Goal: Information Seeking & Learning: Learn about a topic

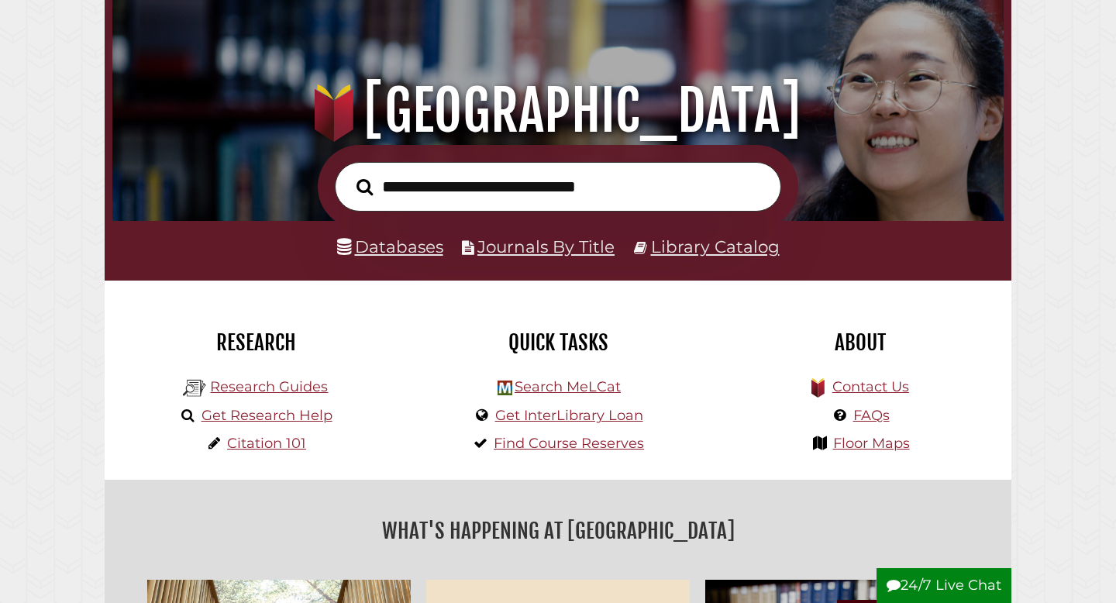
scroll to position [134, 0]
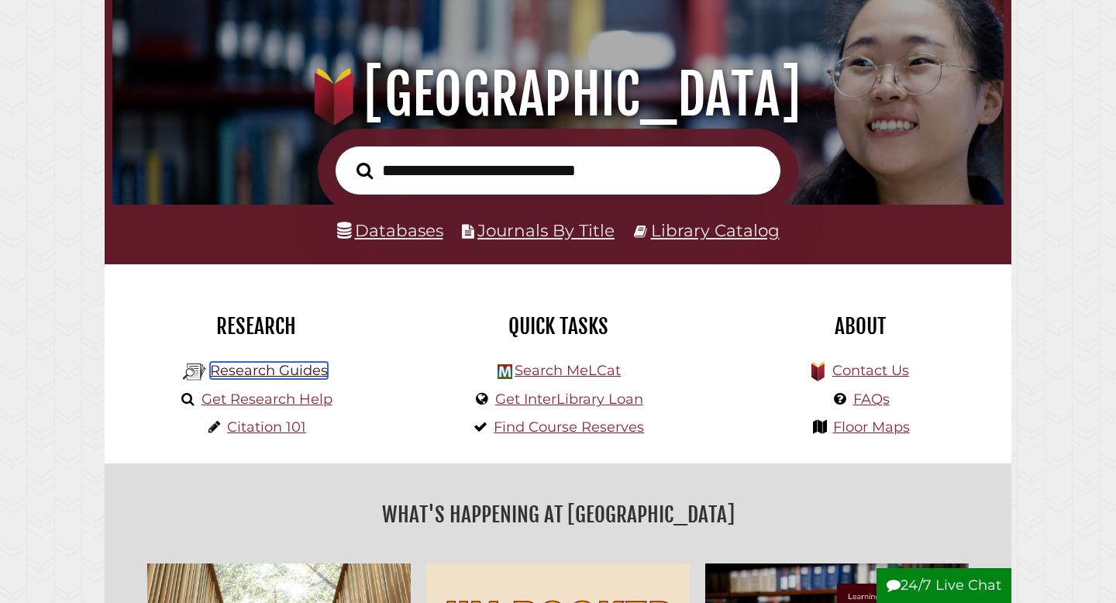
click at [267, 372] on link "Research Guides" at bounding box center [269, 370] width 118 height 17
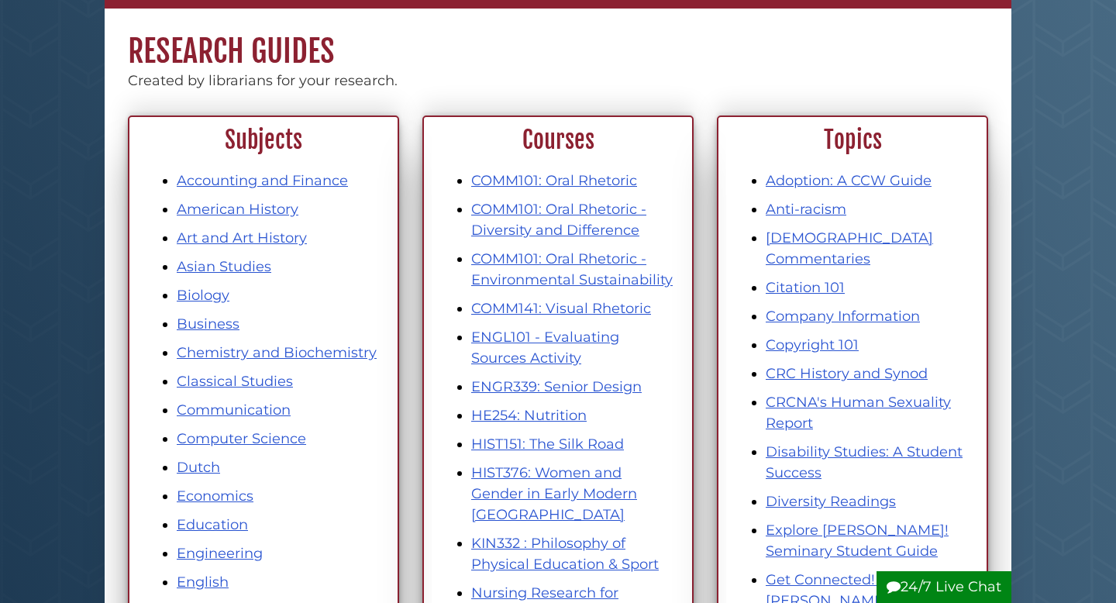
scroll to position [138, 0]
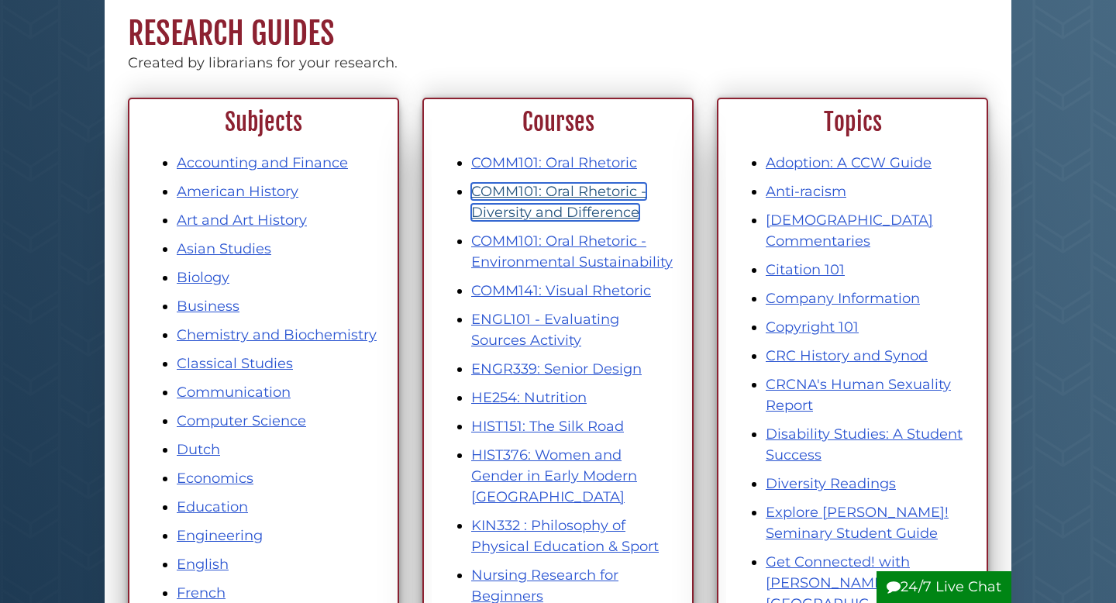
click at [558, 207] on link "COMM101: Oral Rhetoric - Diversity and Difference" at bounding box center [558, 202] width 175 height 38
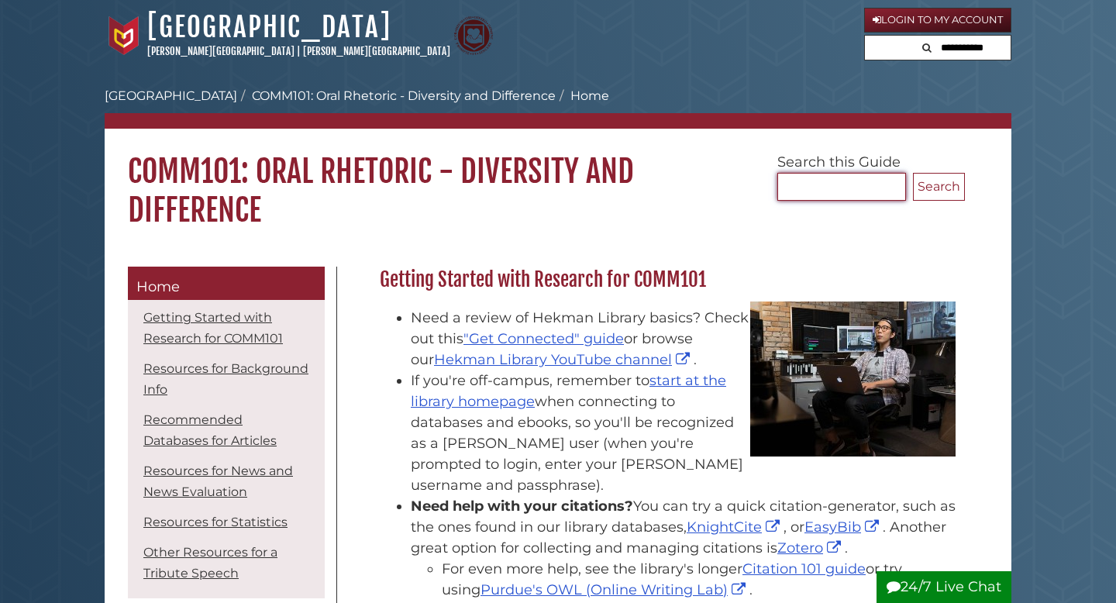
click at [800, 181] on input "Search..." at bounding box center [841, 187] width 129 height 28
type input "*"
type input "**********"
click at [913, 173] on button "Search" at bounding box center [939, 187] width 52 height 28
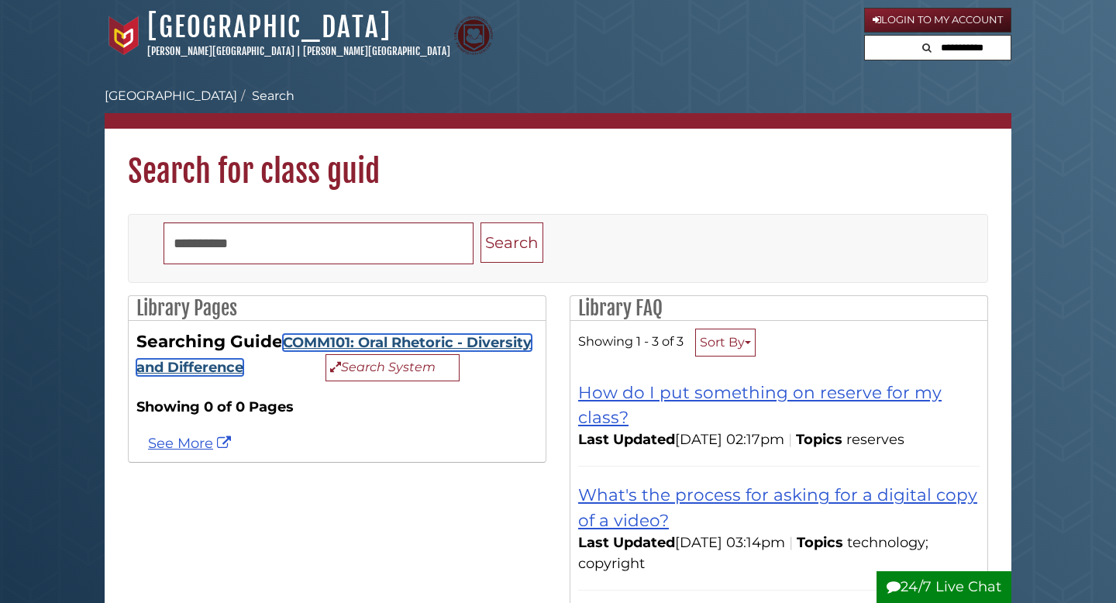
click at [395, 341] on link "COMM101: Oral Rhetoric - Diversity and Difference" at bounding box center [333, 355] width 395 height 42
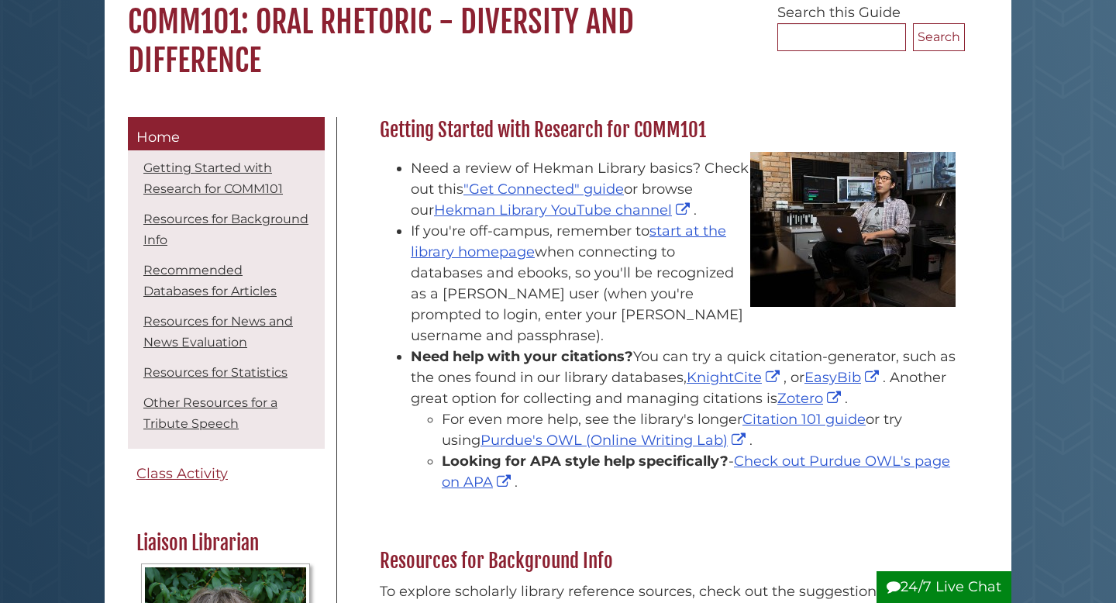
scroll to position [149, 0]
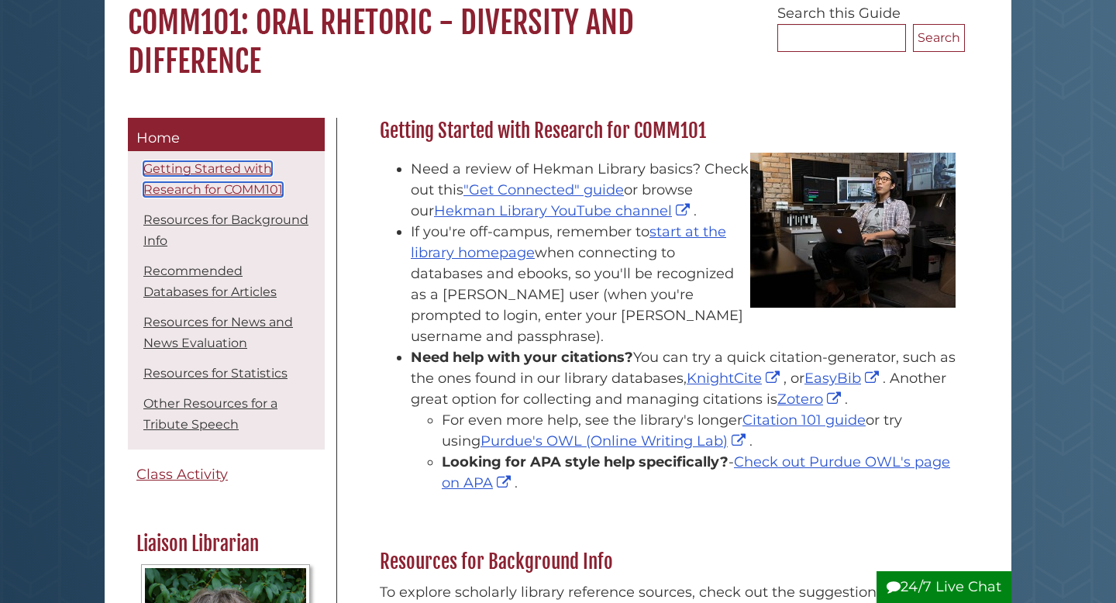
click at [190, 189] on link "Getting Started with Research for COMM101" at bounding box center [212, 179] width 139 height 36
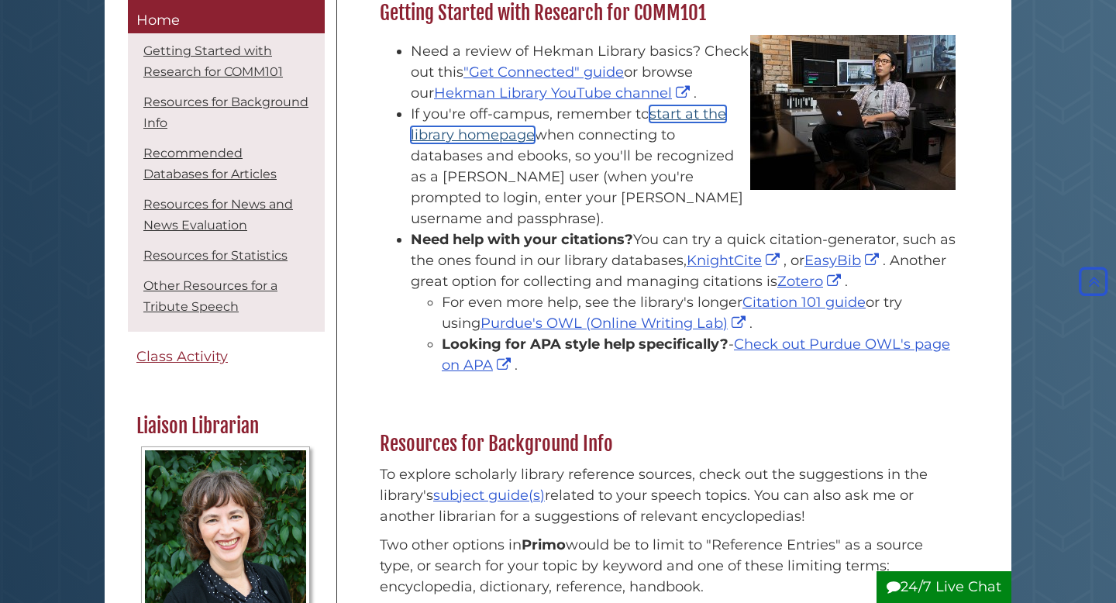
click at [687, 115] on link "start at the library homepage" at bounding box center [568, 124] width 315 height 38
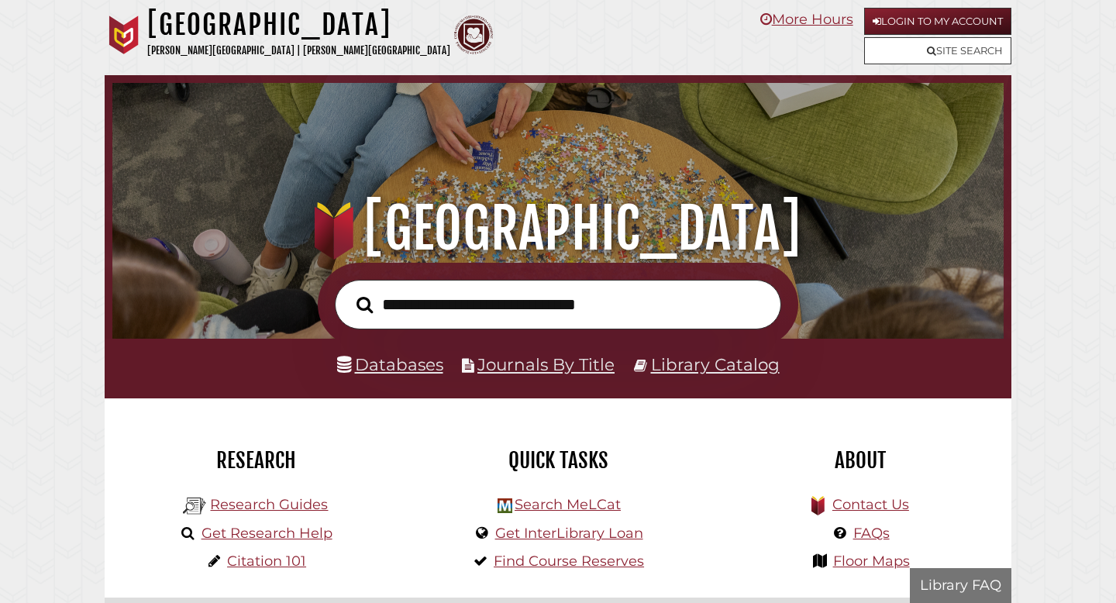
scroll to position [294, 883]
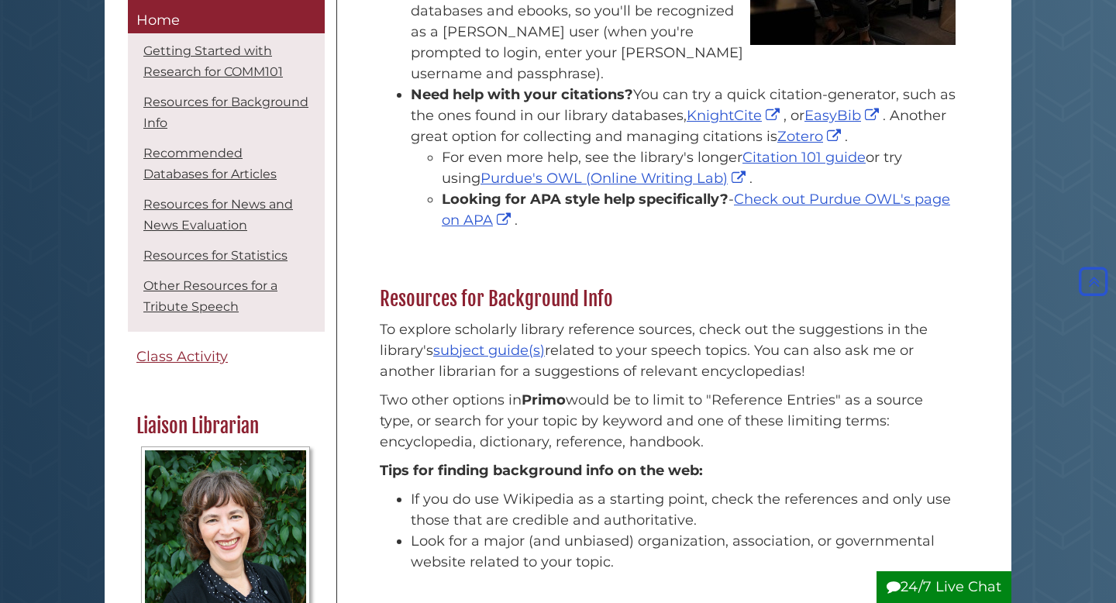
scroll to position [412, 0]
click at [490, 341] on link "subject guide(s)" at bounding box center [489, 349] width 112 height 17
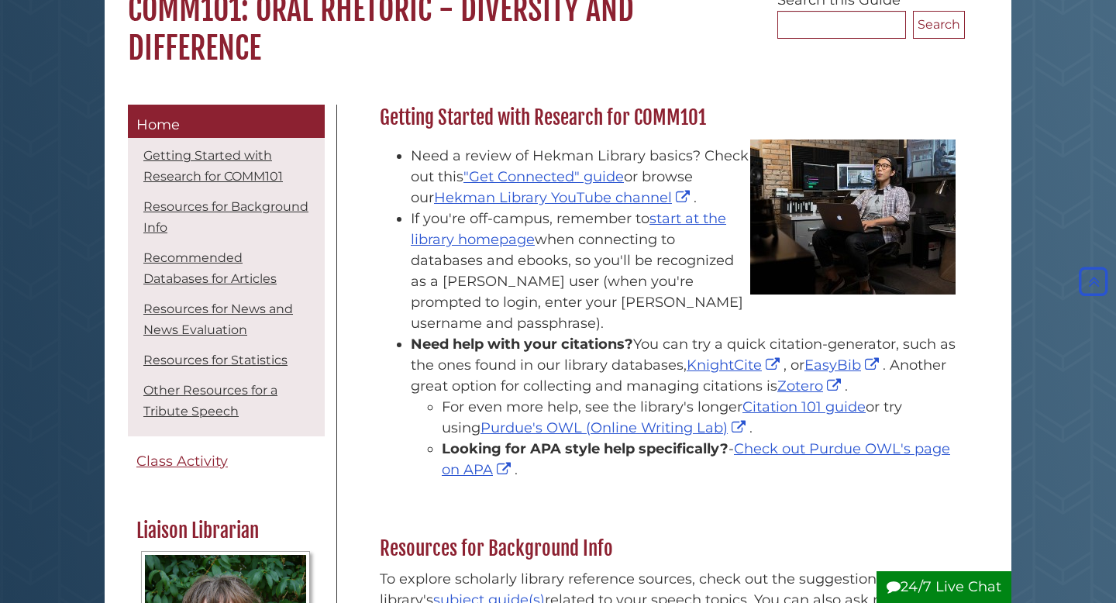
scroll to position [52, 0]
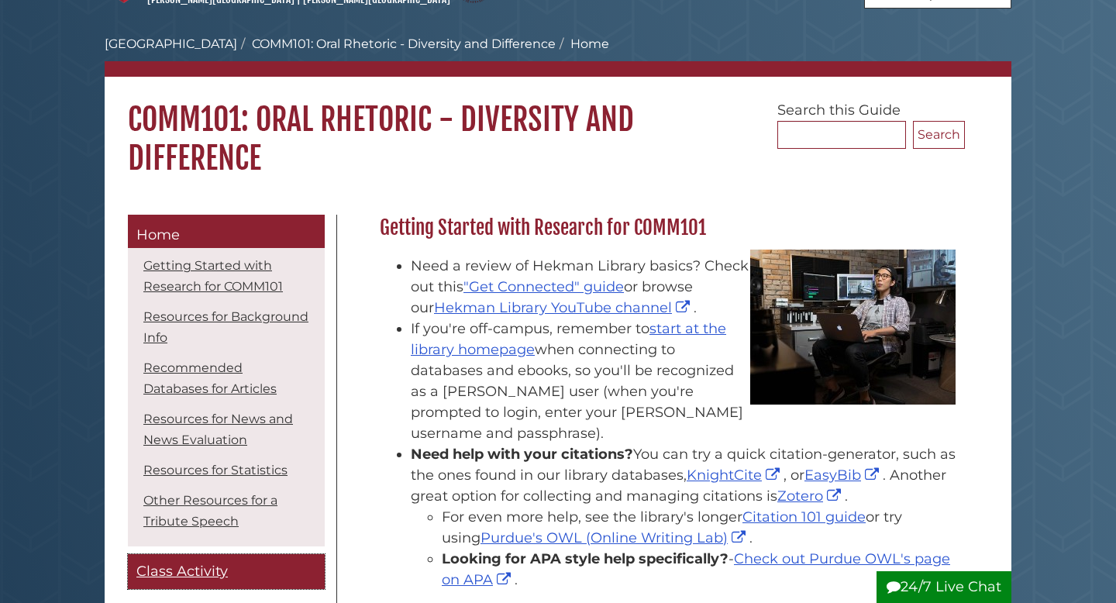
click at [177, 570] on span "Class Activity" at bounding box center [181, 570] width 91 height 17
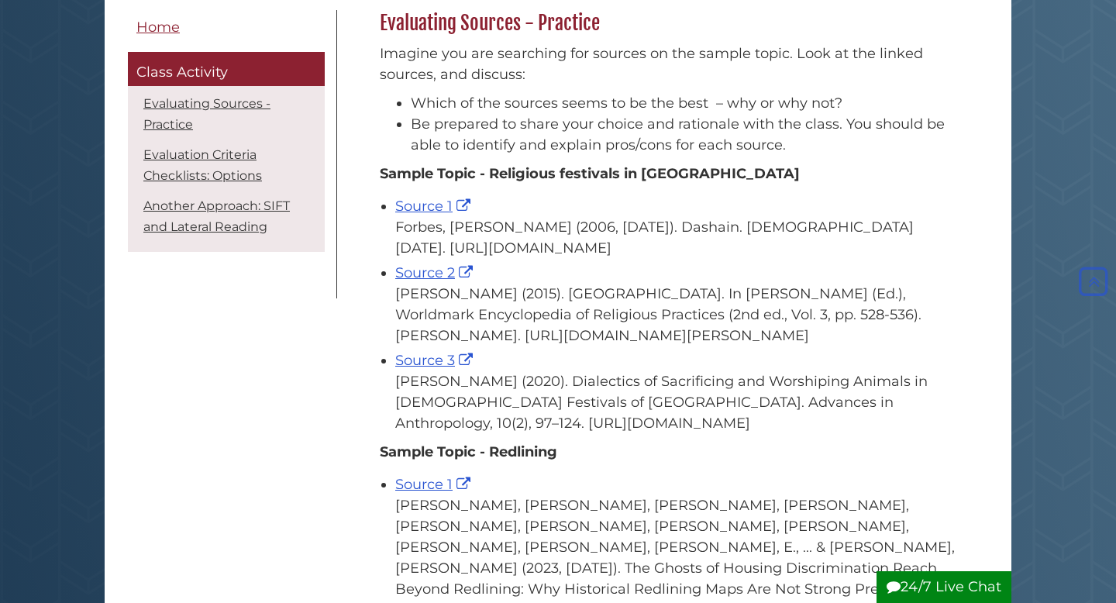
scroll to position [261, 0]
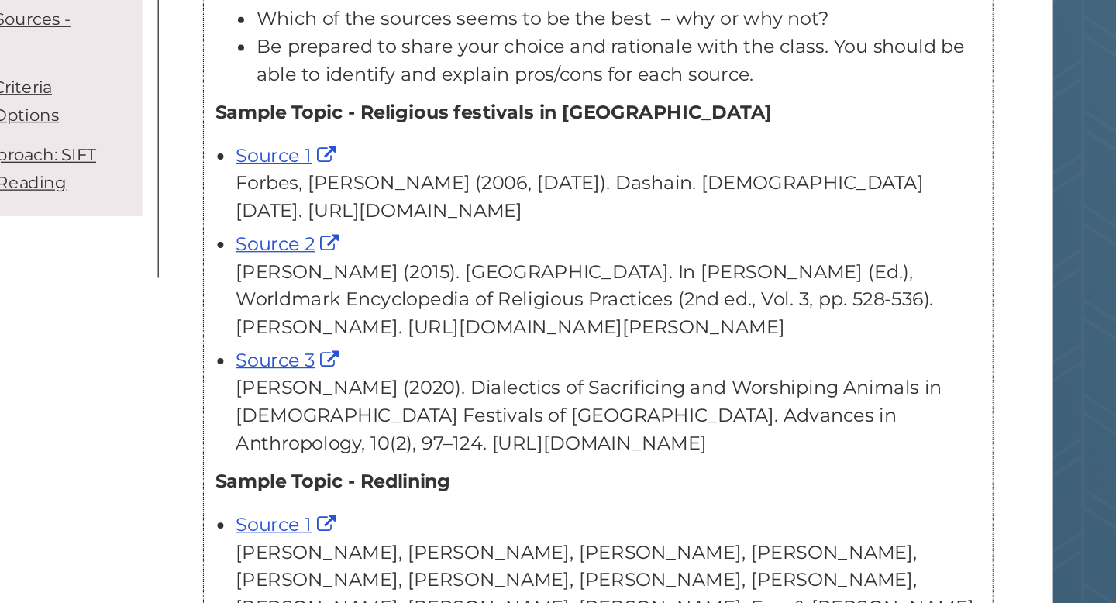
click at [657, 299] on div "Source 2 Holmberg, D. H. (2015). Nepal. In T. Riggs (Ed.), Worldmark Encycloped…" at bounding box center [676, 300] width 562 height 84
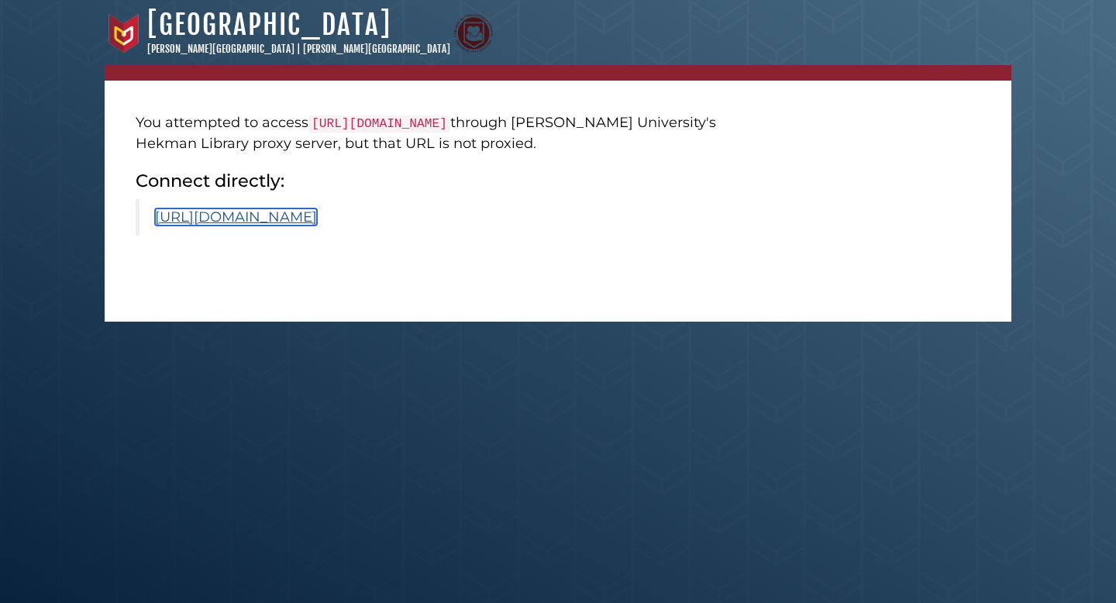
click at [317, 225] on link "https://www.scirp.org/journal/paperinformation?paperid=99935" at bounding box center [236, 216] width 162 height 17
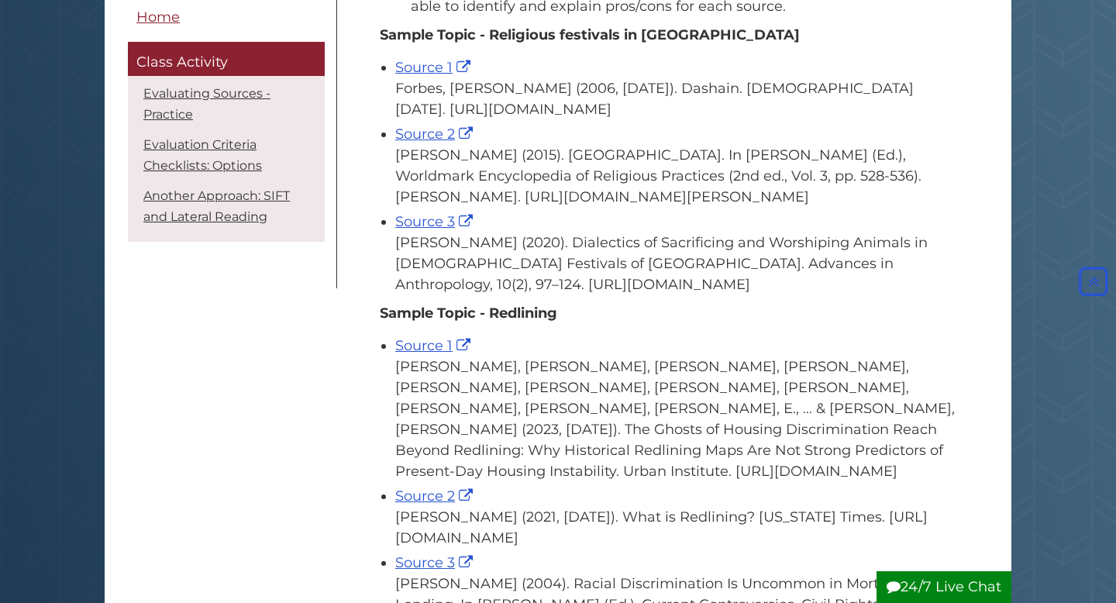
scroll to position [356, 0]
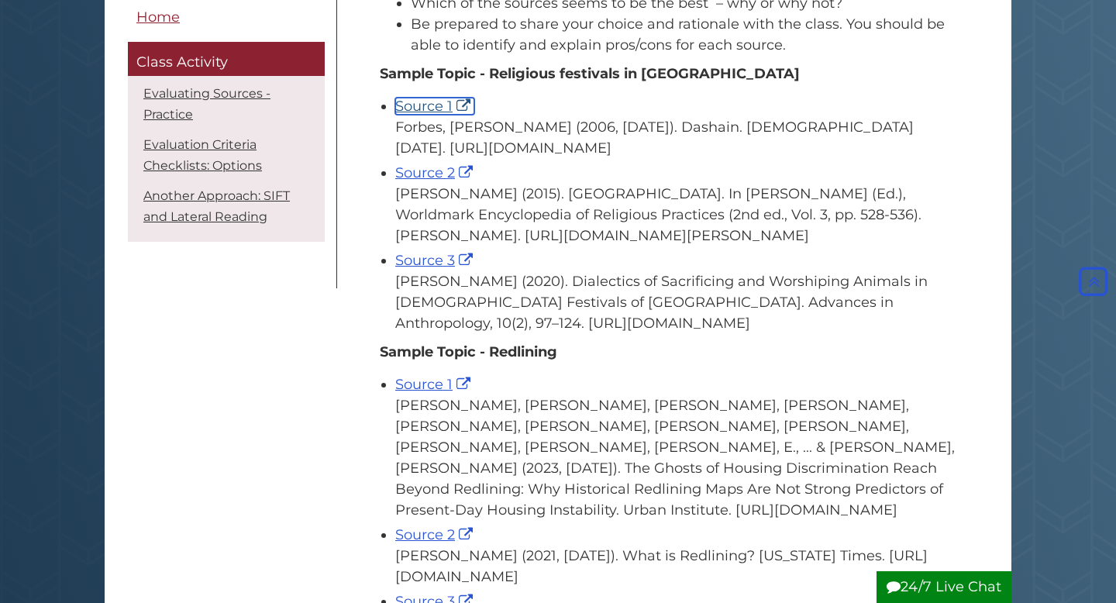
click at [415, 110] on link "Source 1" at bounding box center [434, 106] width 79 height 17
click at [437, 181] on link "Source 2" at bounding box center [435, 172] width 81 height 17
click at [432, 269] on link "Source 3" at bounding box center [435, 260] width 81 height 17
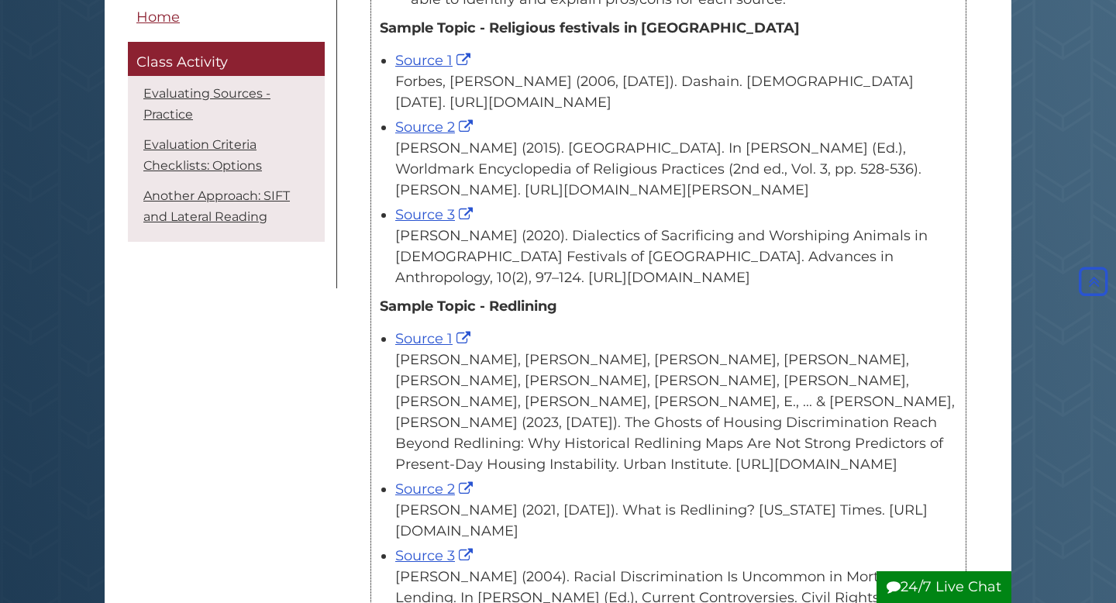
scroll to position [403, 0]
click at [521, 200] on div "Holmberg, D. H. (2015). Nepal. In T. Riggs (Ed.), Worldmark Encyclopedia of Rel…" at bounding box center [676, 168] width 562 height 63
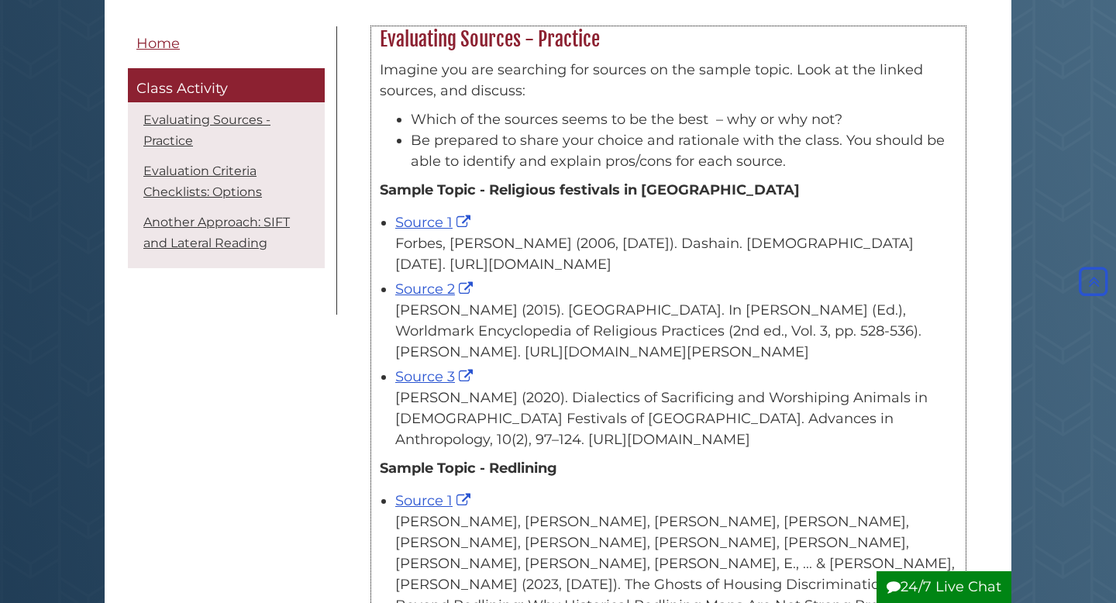
scroll to position [230, 0]
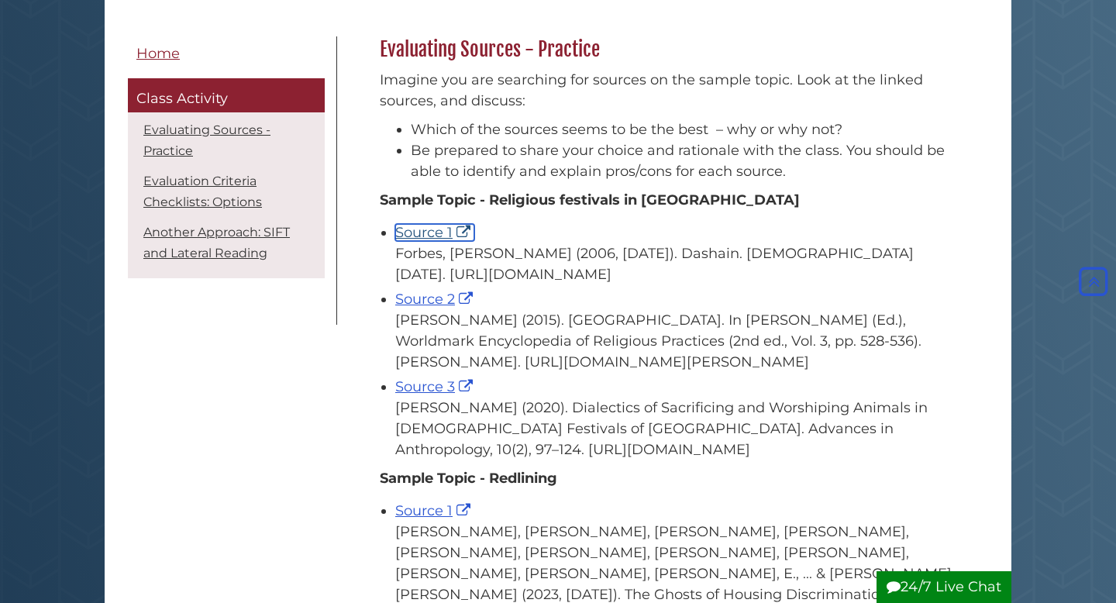
click at [431, 230] on link "Source 1" at bounding box center [434, 232] width 79 height 17
click at [500, 316] on div "Source 2 Holmberg, D. H. (2015). Nepal. In T. Riggs (Ed.), Worldmark Encycloped…" at bounding box center [676, 331] width 562 height 84
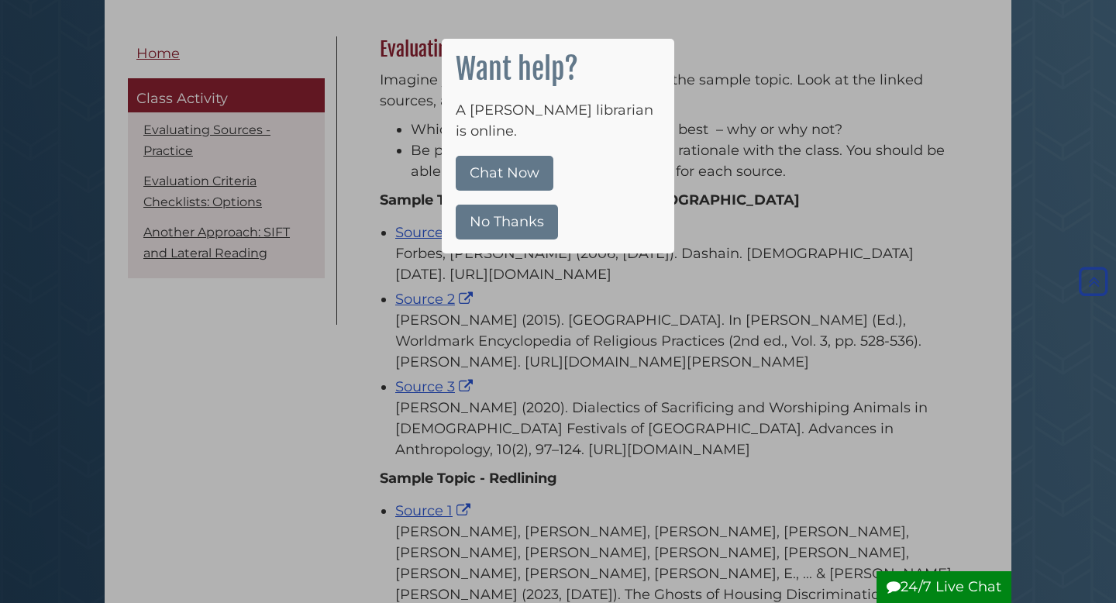
click at [537, 207] on button "No Thanks" at bounding box center [507, 222] width 102 height 35
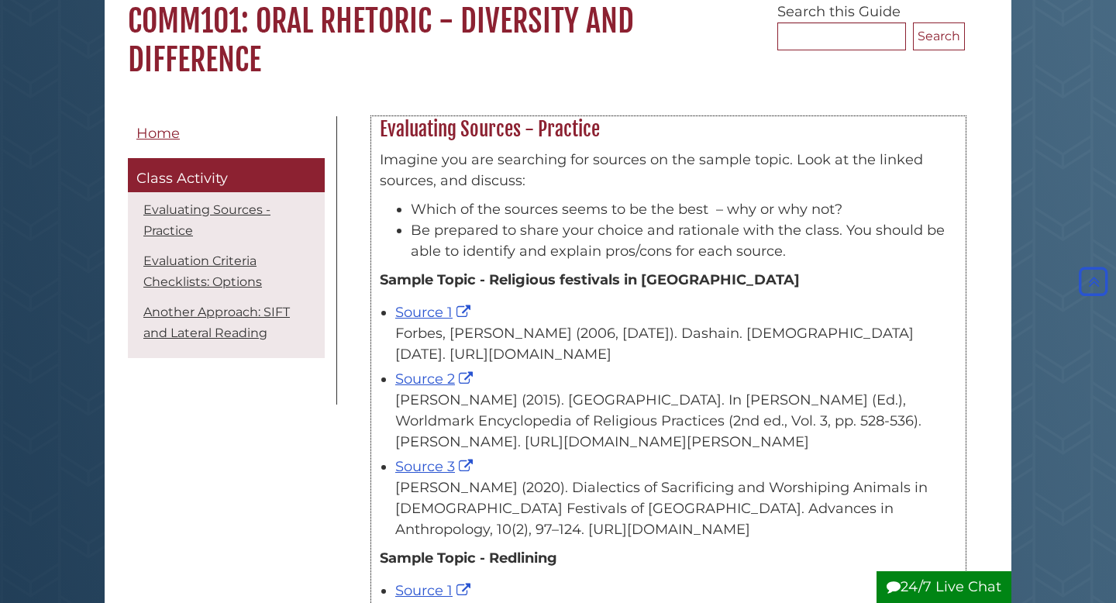
scroll to position [0, 0]
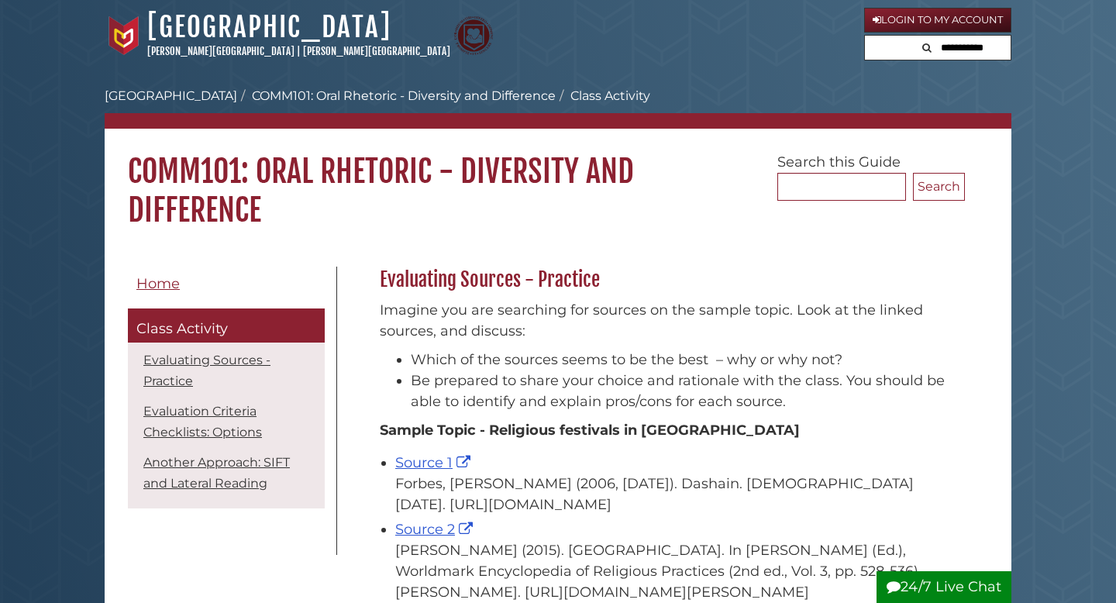
click at [688, 167] on h1 "COMM101: Oral Rhetoric - Diversity and Difference" at bounding box center [558, 179] width 906 height 101
click at [303, 303] on ul "Home Class Activity Evaluating Sources - Practice Evaluation Criteria Checklist…" at bounding box center [226, 391] width 197 height 249
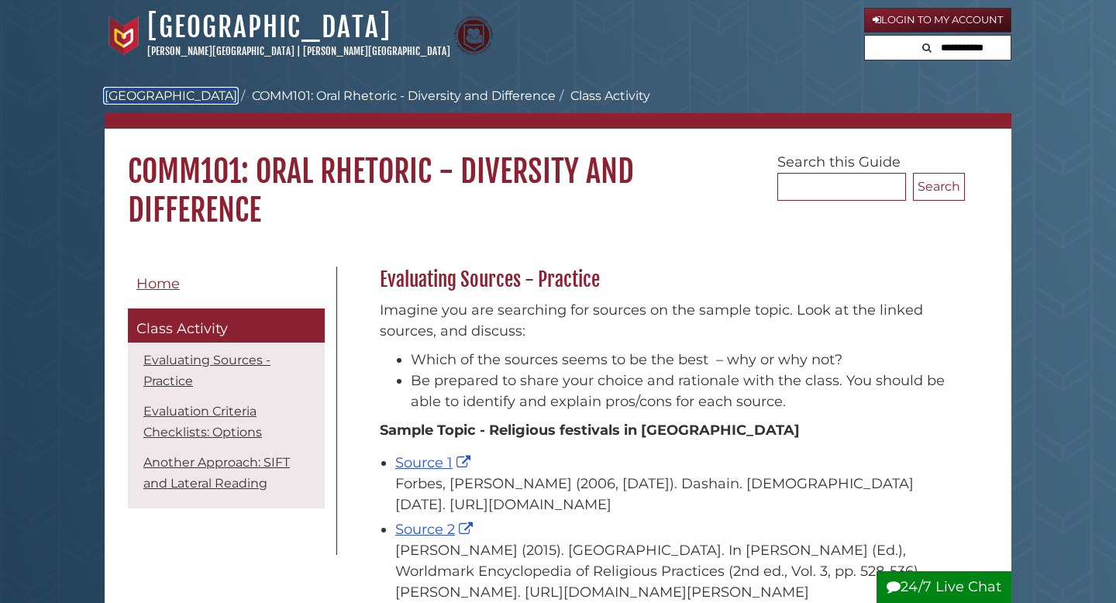
click at [171, 98] on link "[GEOGRAPHIC_DATA]" at bounding box center [171, 95] width 132 height 15
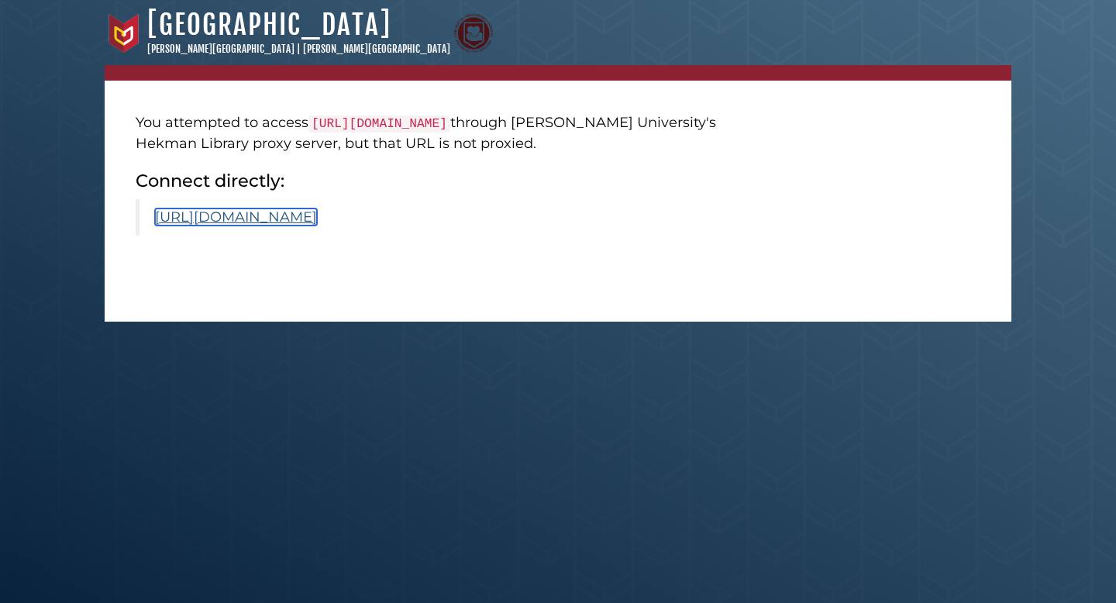
click at [317, 225] on link "[URL][DOMAIN_NAME]" at bounding box center [236, 216] width 162 height 17
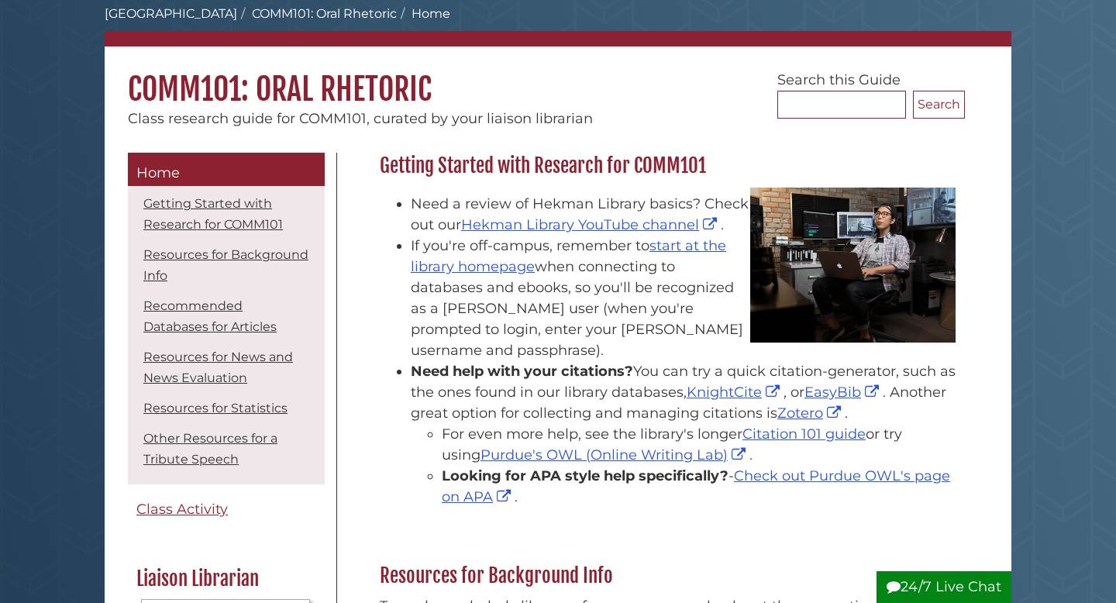
scroll to position [49, 0]
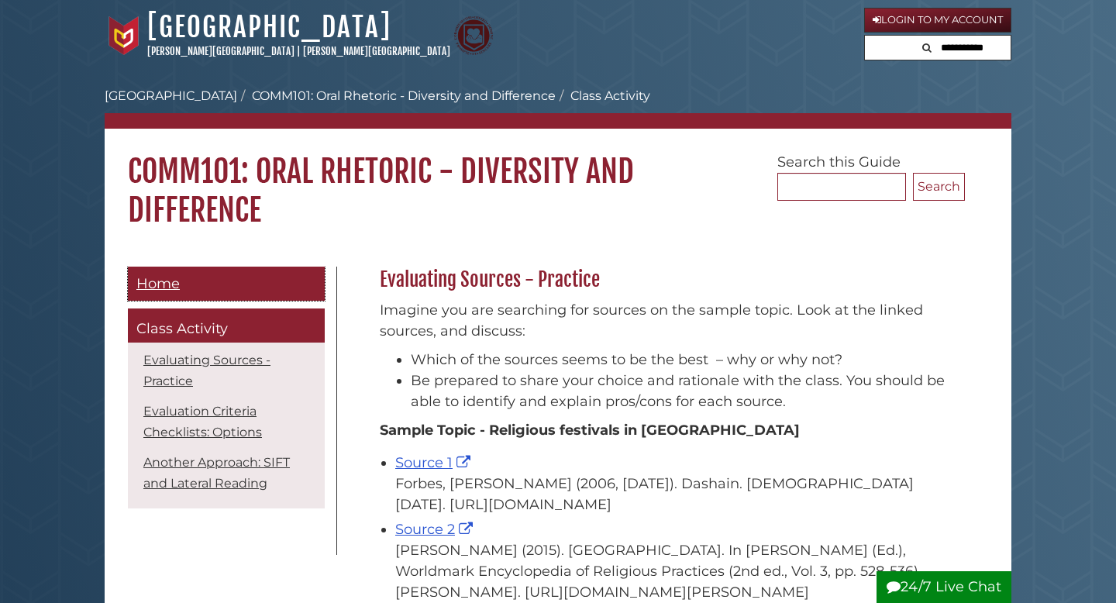
click at [187, 280] on link "Home" at bounding box center [226, 284] width 197 height 35
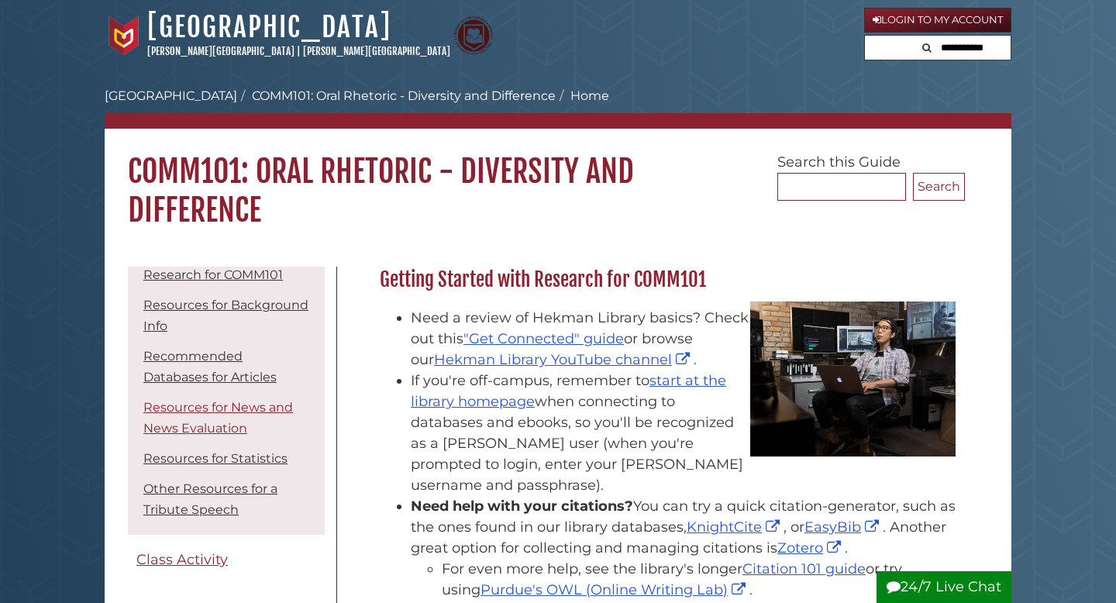
scroll to position [57, 0]
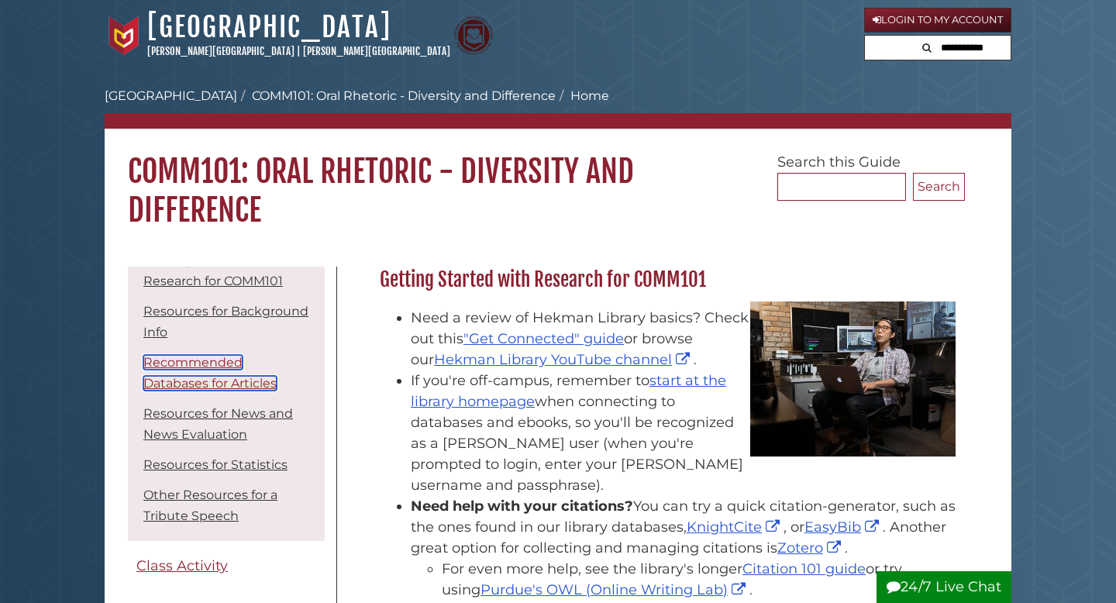
click at [201, 364] on link "Recommended Databases for Articles" at bounding box center [209, 373] width 133 height 36
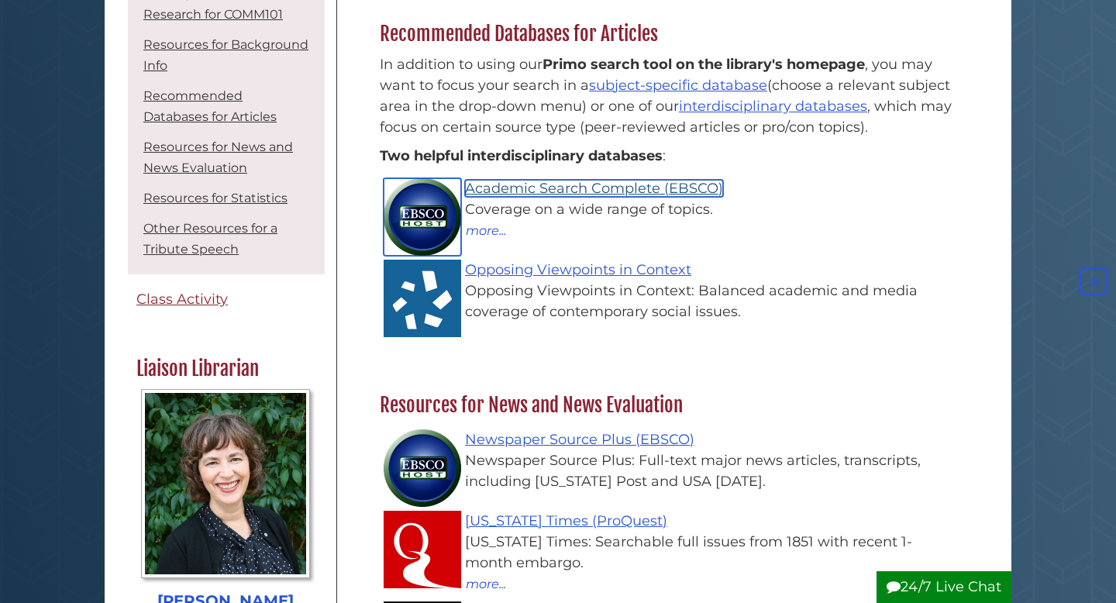
click at [601, 180] on link "Academic Search Complete (EBSCO)" at bounding box center [594, 188] width 258 height 17
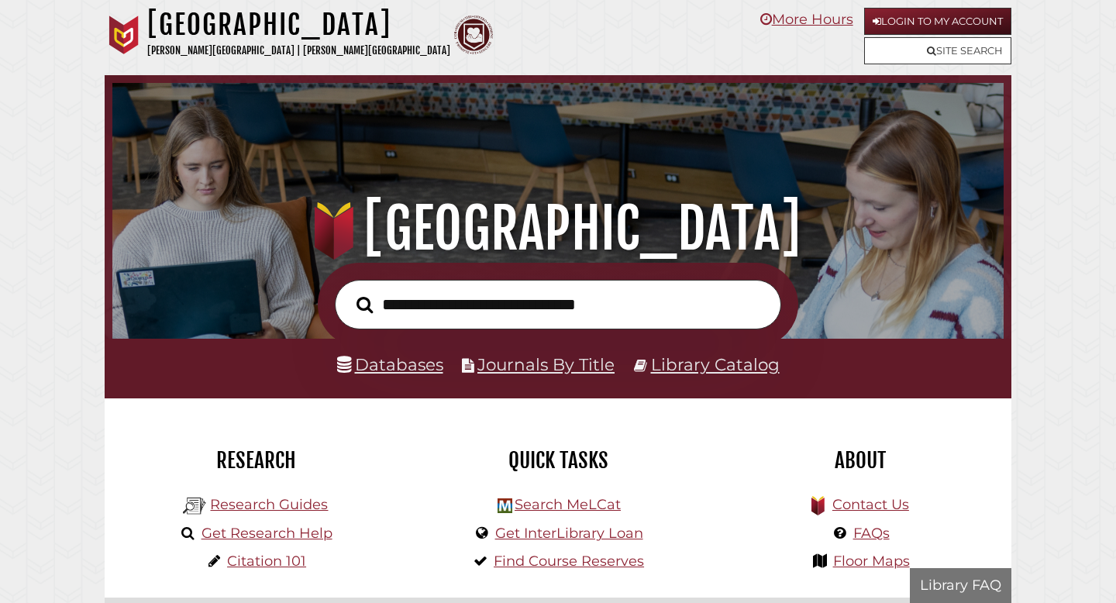
scroll to position [294, 883]
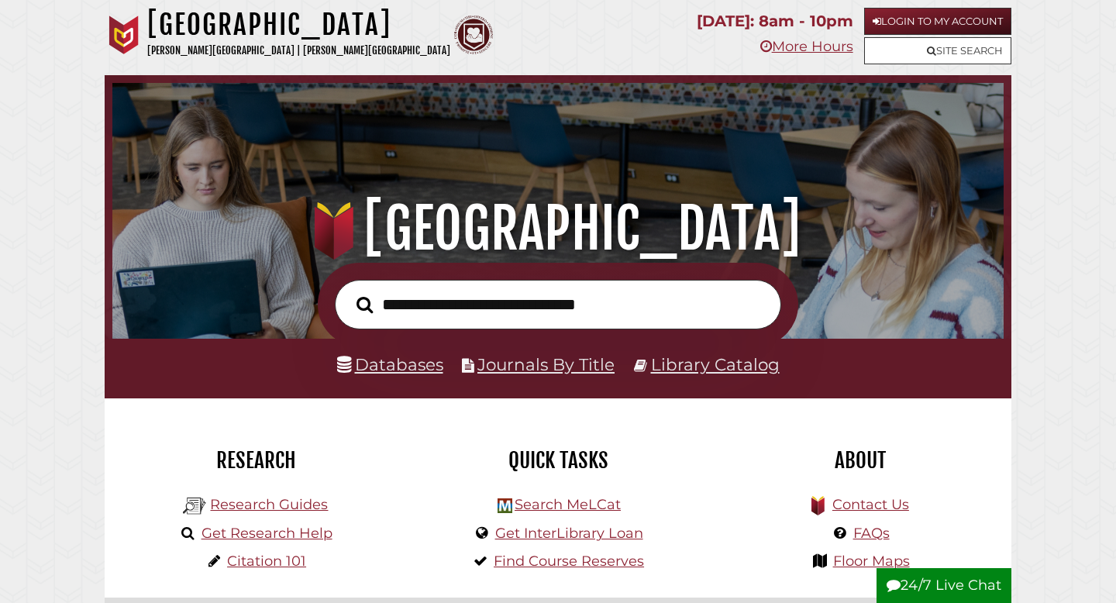
click at [404, 303] on input "text" at bounding box center [558, 305] width 446 height 50
paste input "**********"
type input "**********"
click at [349, 292] on button "Search" at bounding box center [365, 305] width 32 height 26
